Goal: Find specific page/section: Find specific page/section

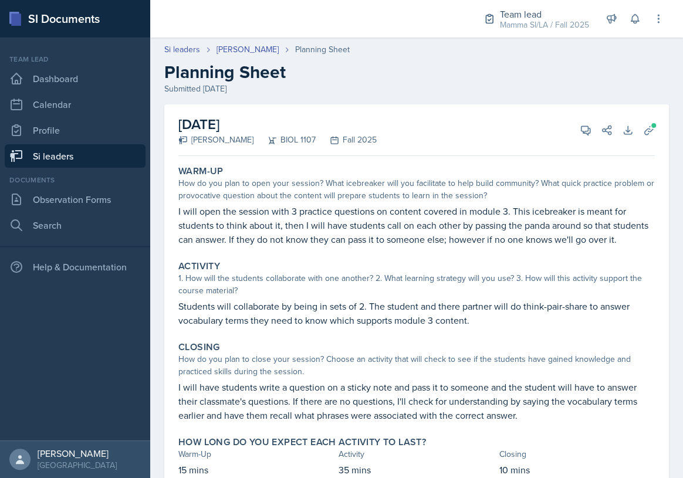
scroll to position [59, 0]
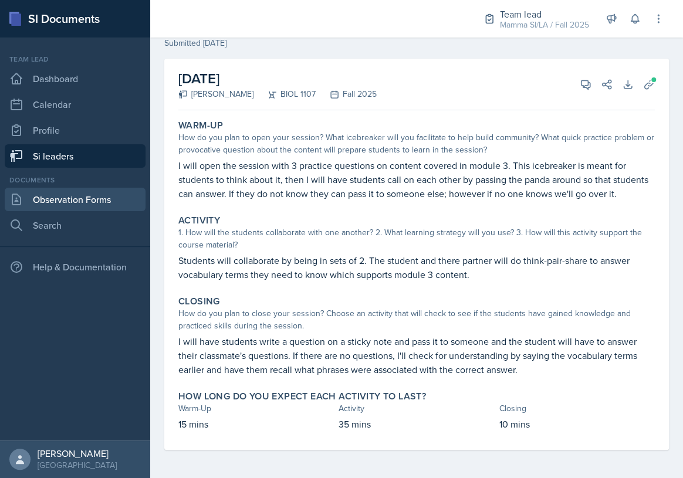
click at [99, 202] on link "Observation Forms" at bounding box center [75, 199] width 141 height 23
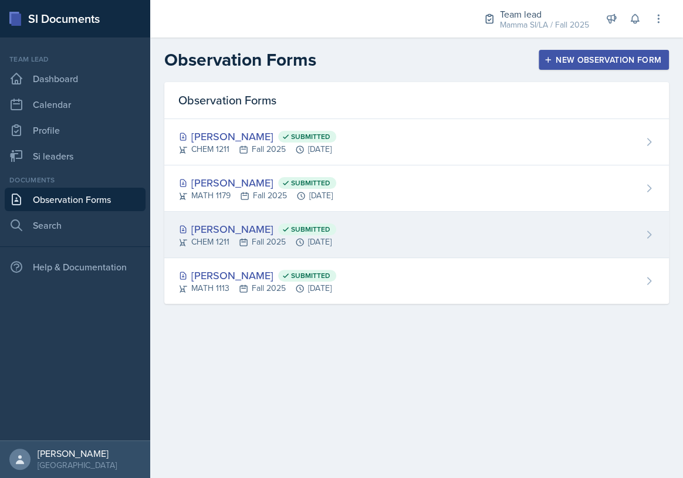
click at [316, 228] on span "Submitted" at bounding box center [307, 230] width 58 height 12
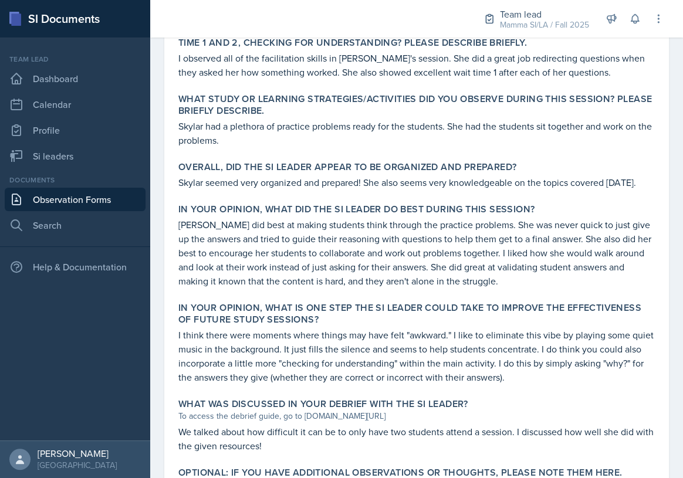
scroll to position [480, 0]
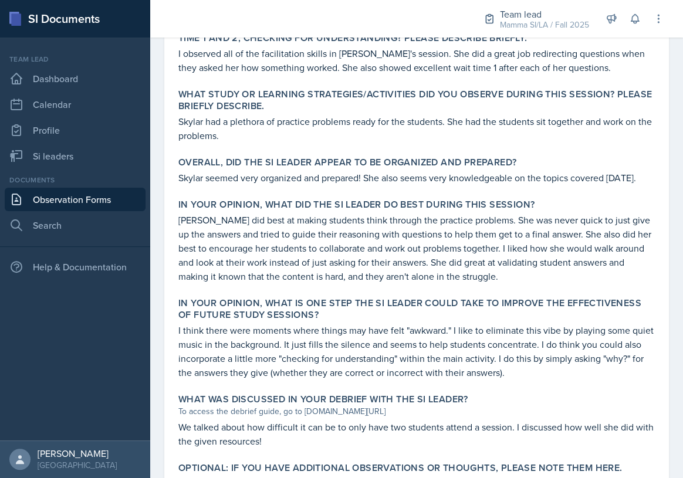
click at [96, 189] on link "Observation Forms" at bounding box center [75, 199] width 141 height 23
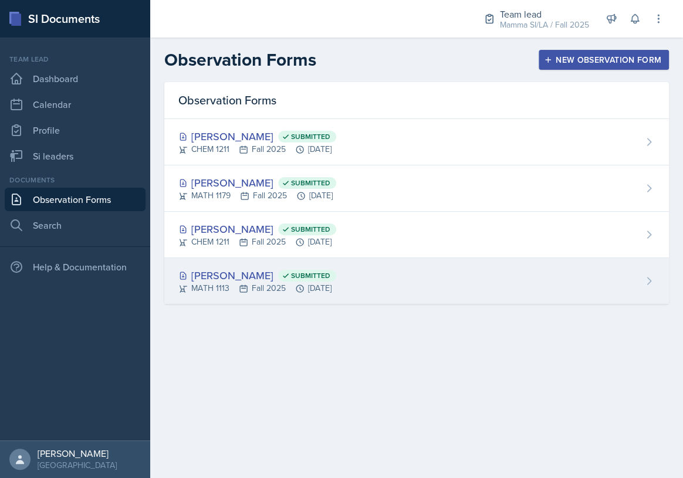
click at [314, 290] on div "MATH 1113 Fall 2025 [DATE]" at bounding box center [257, 288] width 158 height 12
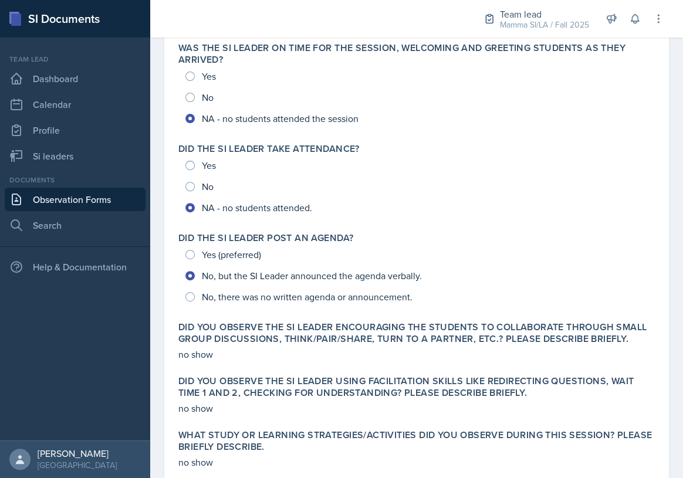
scroll to position [106, 0]
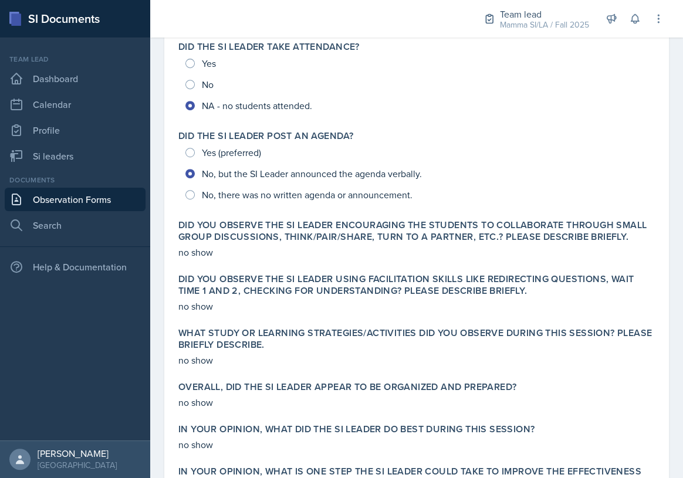
click at [365, 192] on div "Yes (preferred) No, but the SI Leader announced the agenda verbally. No, there …" at bounding box center [416, 173] width 476 height 63
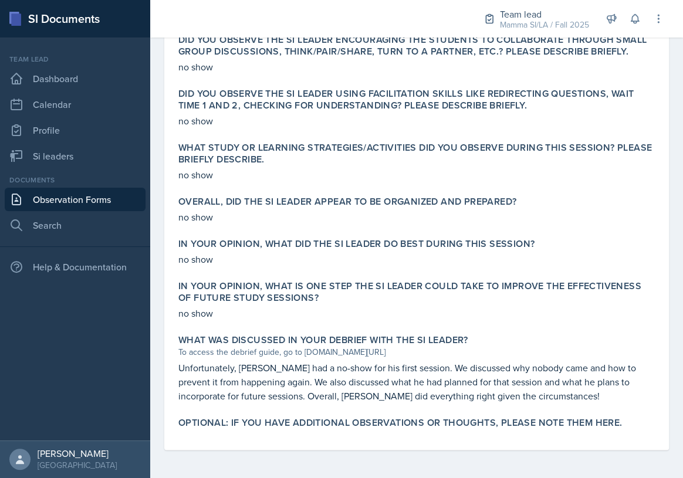
scroll to position [409, 0]
click at [92, 197] on link "Observation Forms" at bounding box center [75, 199] width 141 height 23
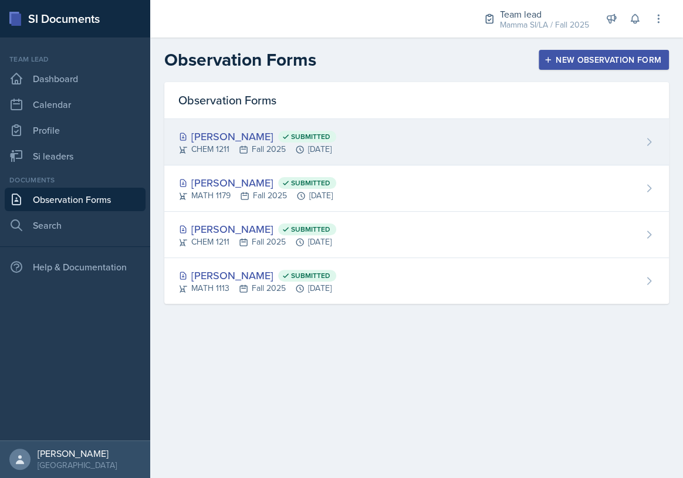
click at [330, 140] on span "Submitted" at bounding box center [310, 136] width 39 height 9
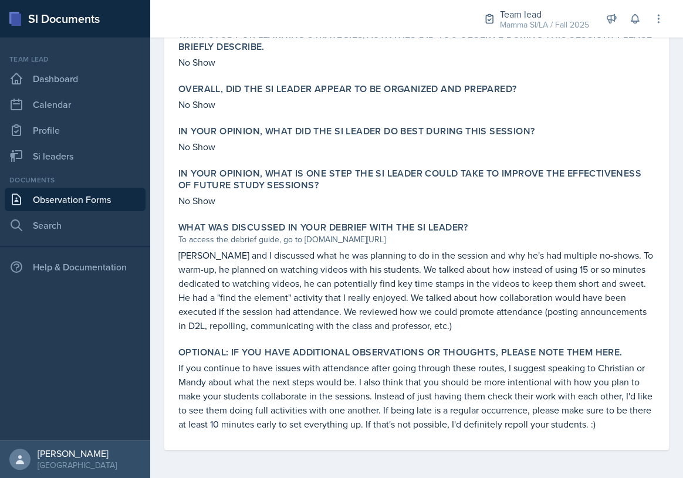
scroll to position [522, 0]
click at [93, 205] on link "Observation Forms" at bounding box center [75, 199] width 141 height 23
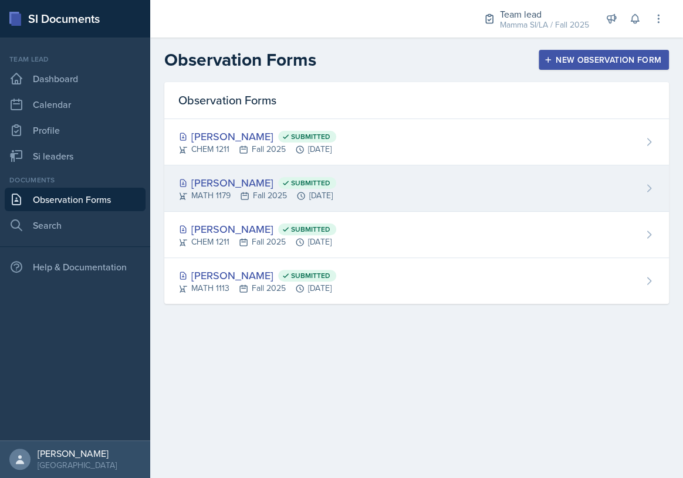
click at [383, 178] on div "[PERSON_NAME] Submitted MATH 1179 Fall 2025 [DATE]" at bounding box center [416, 188] width 505 height 46
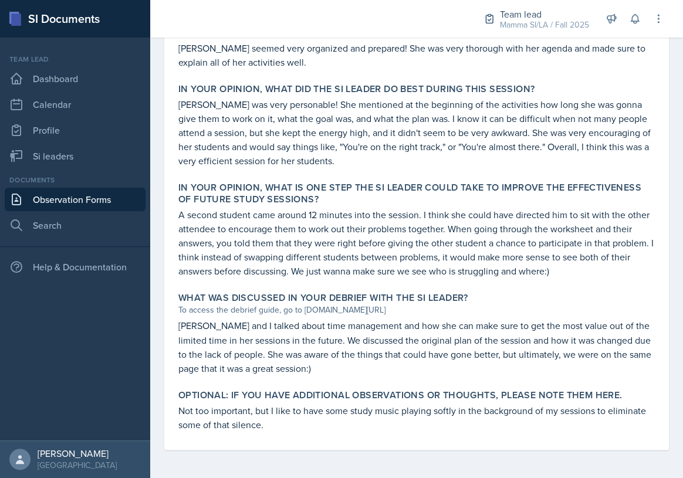
scroll to position [648, 0]
click at [123, 194] on link "Observation Forms" at bounding box center [75, 199] width 141 height 23
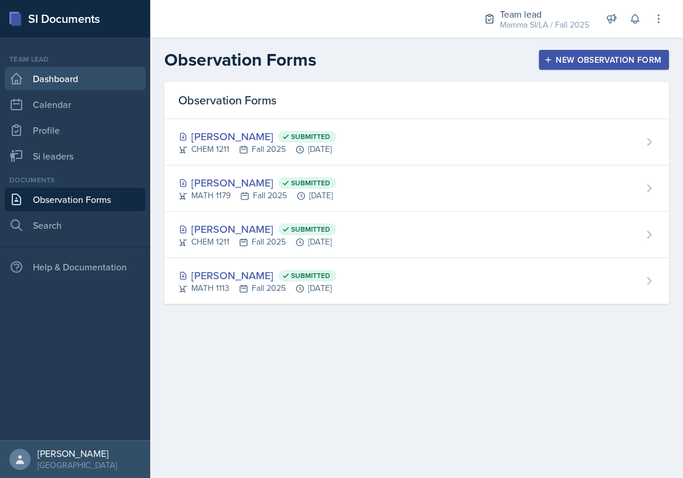
click at [89, 84] on link "Dashboard" at bounding box center [75, 78] width 141 height 23
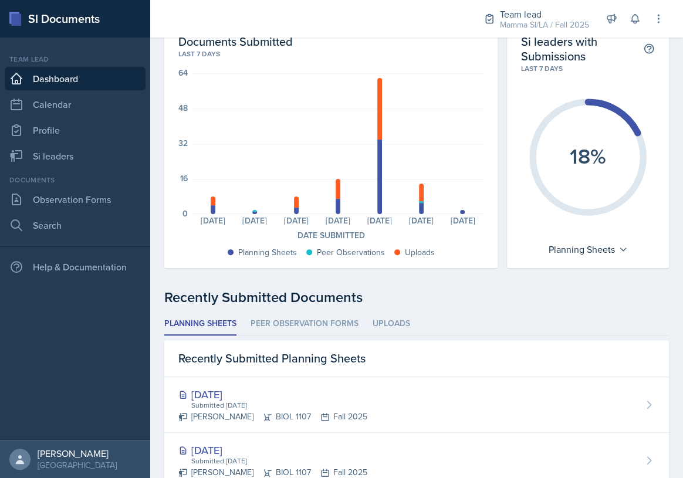
scroll to position [53, 0]
